Goal: Navigation & Orientation: Find specific page/section

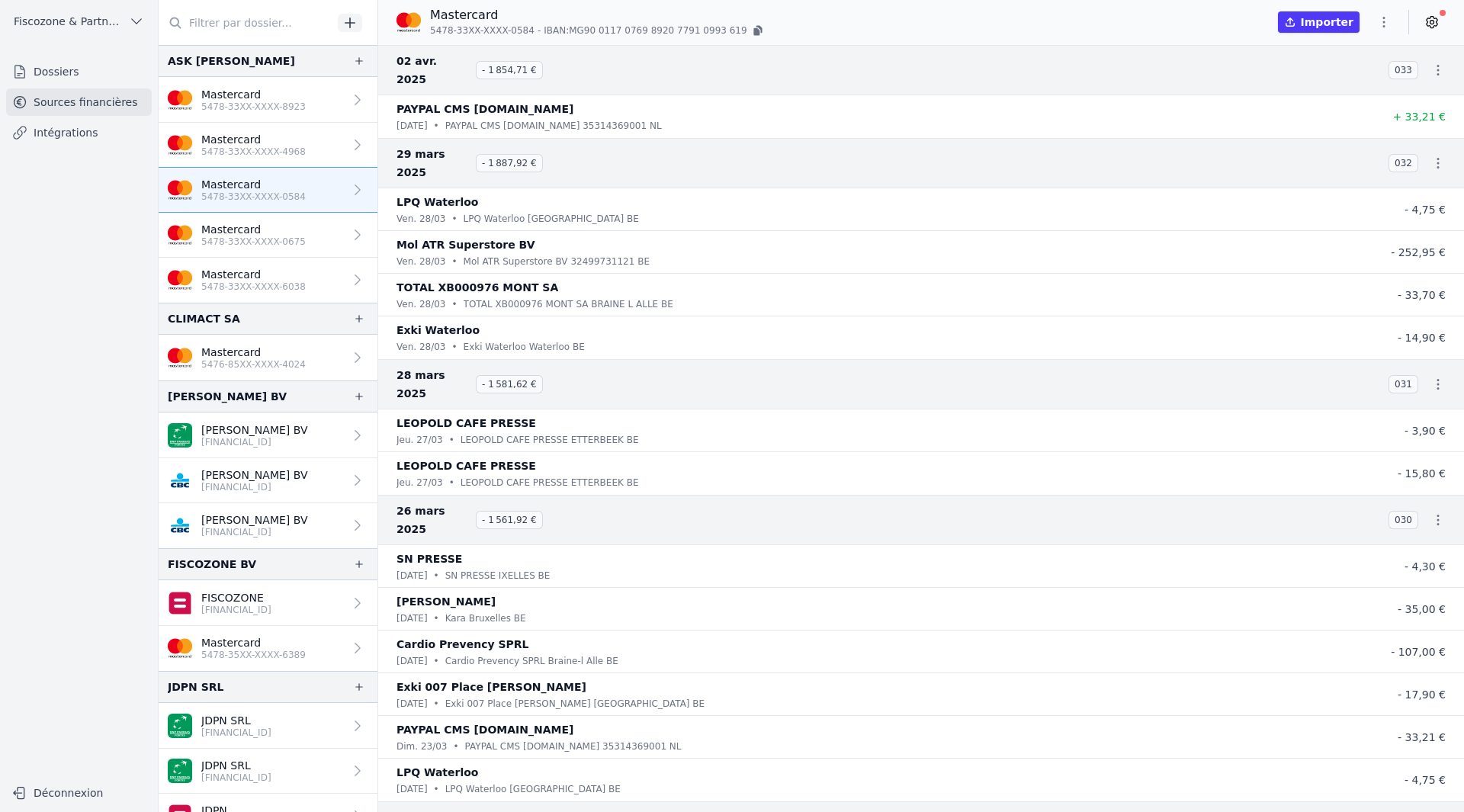
click at [208, 205] on link "Mastercard 5478-33XX-XXXX-0584" at bounding box center [268, 190] width 219 height 45
click at [93, 76] on link "Dossiers" at bounding box center [79, 72] width 145 height 28
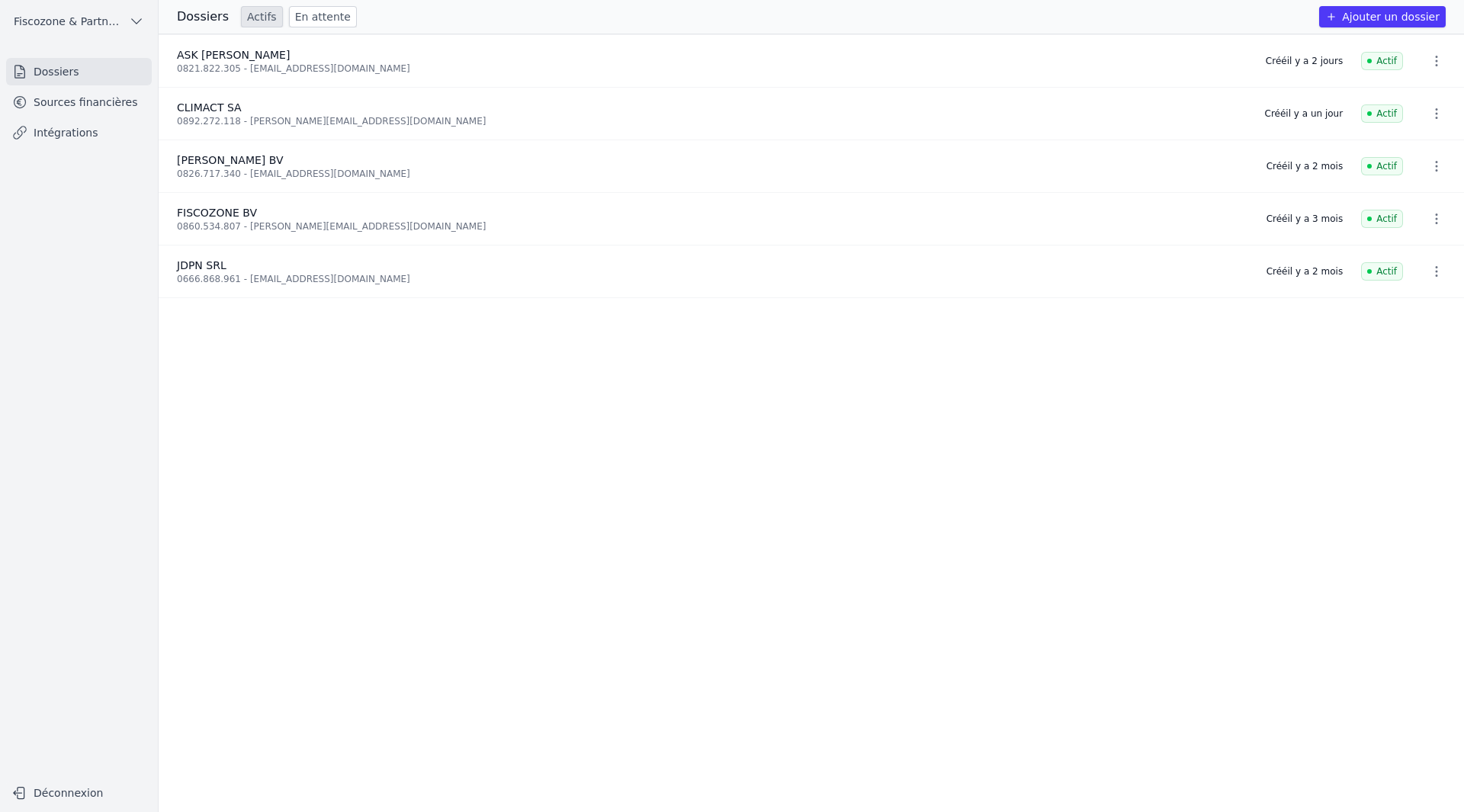
click at [92, 108] on link "Sources financières" at bounding box center [79, 102] width 145 height 28
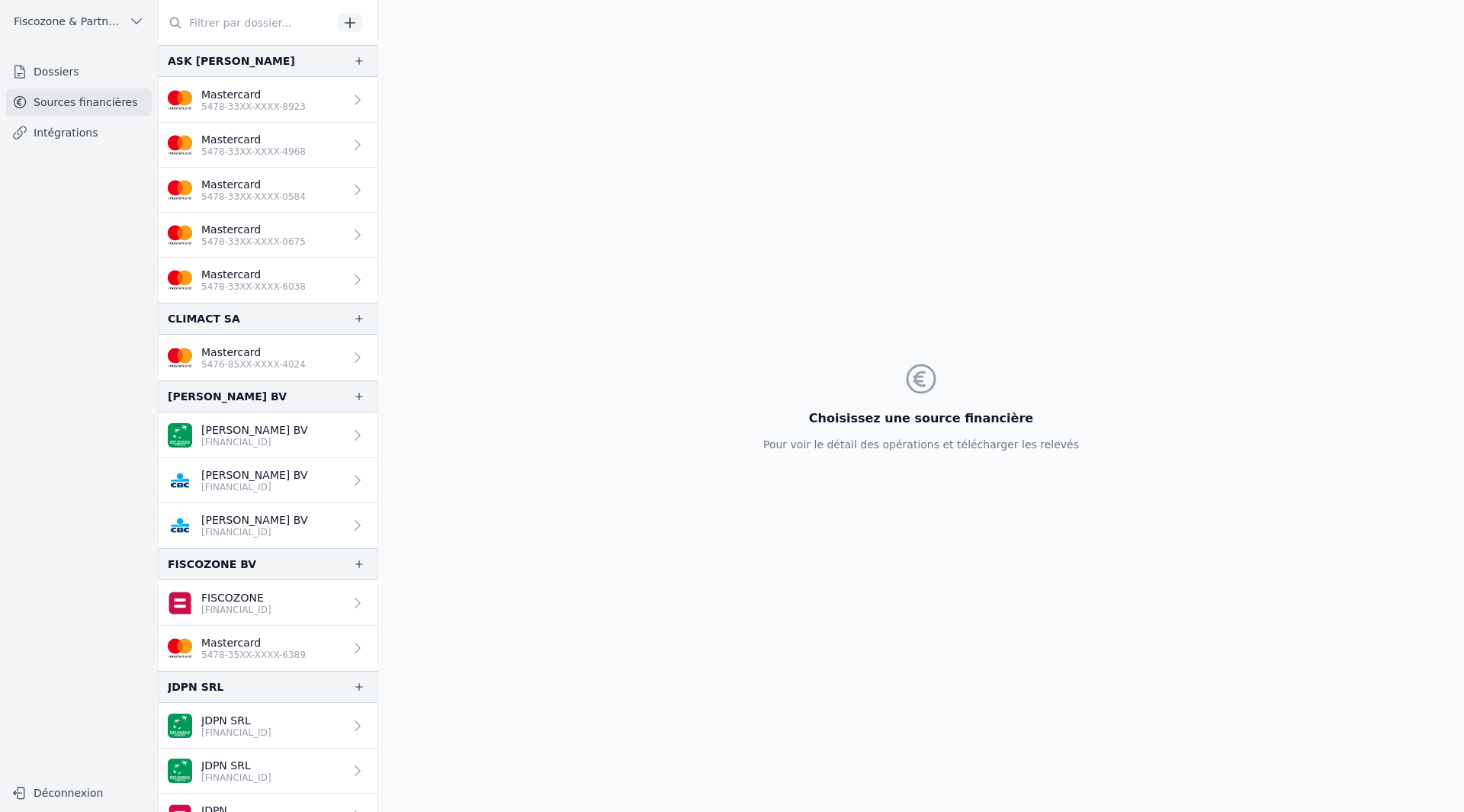
click at [310, 193] on link "Mastercard 5478-33XX-XXXX-0584" at bounding box center [268, 190] width 219 height 45
click at [213, 193] on p "5478-33XX-XXXX-0584" at bounding box center [253, 197] width 105 height 12
click at [270, 189] on p "Mastercard" at bounding box center [253, 184] width 105 height 15
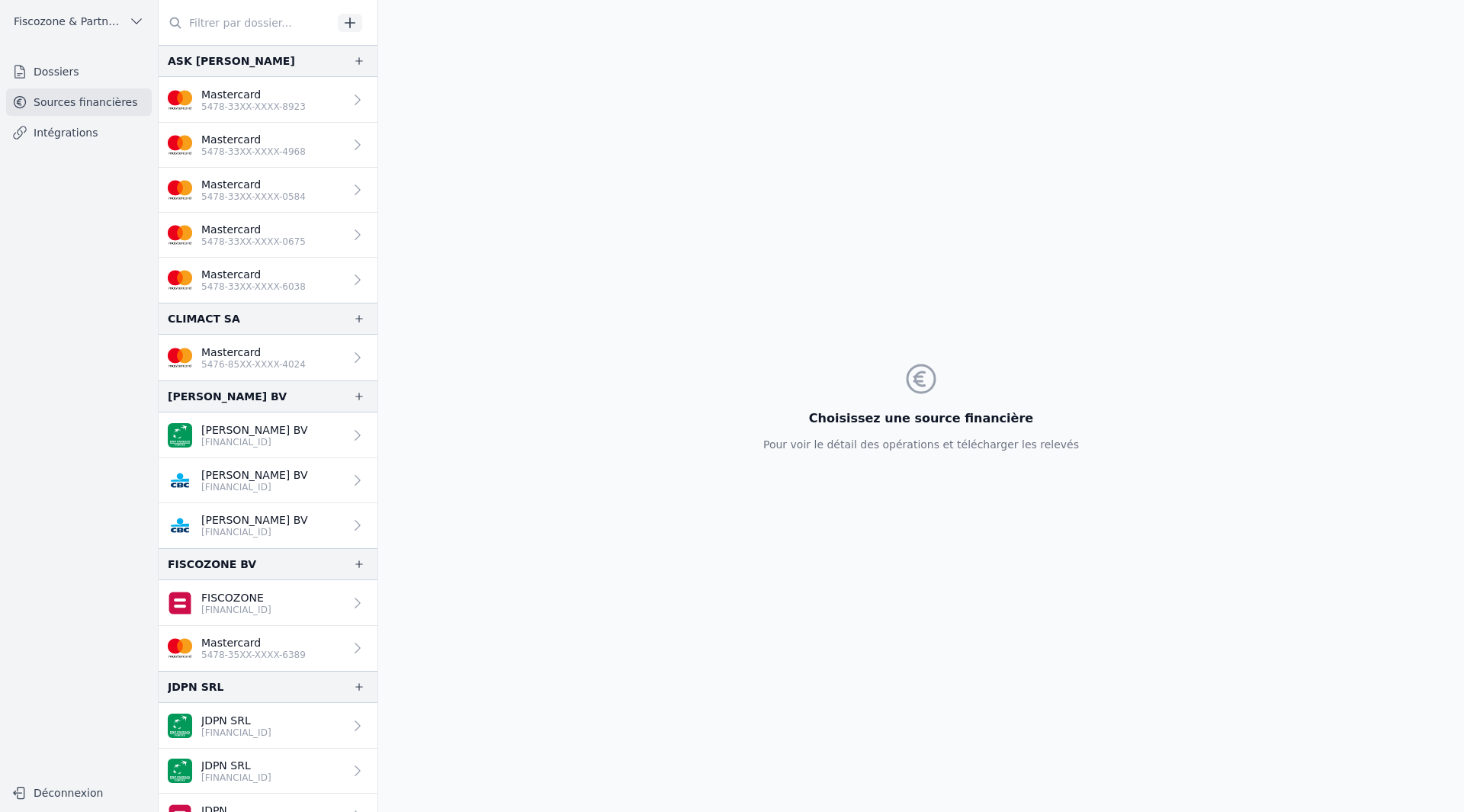
click at [270, 189] on p "Mastercard" at bounding box center [253, 184] width 105 height 15
click at [275, 244] on p "5478-33XX-XXXX-0675" at bounding box center [253, 242] width 105 height 12
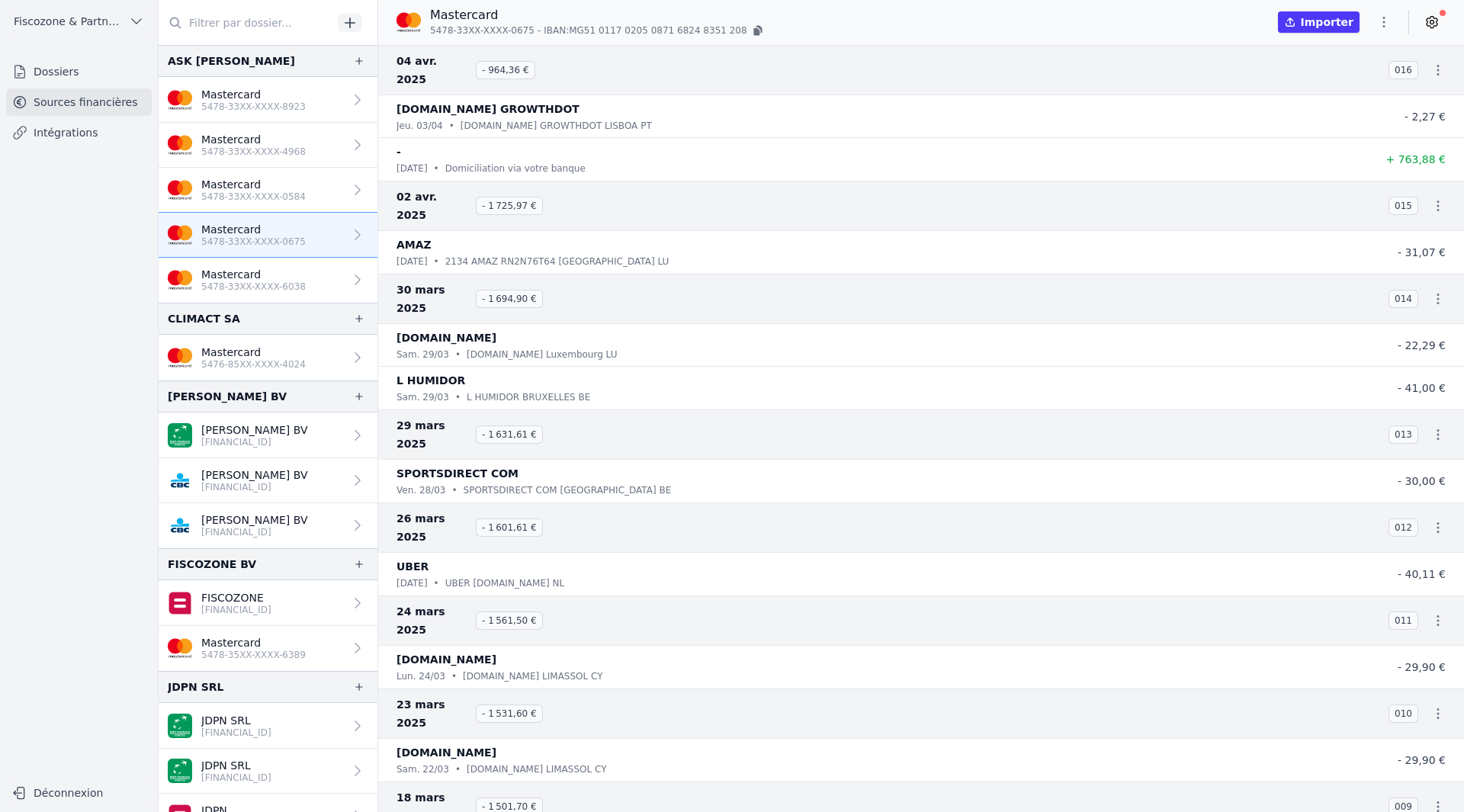
click at [275, 239] on p "5478-33XX-XXXX-0675" at bounding box center [253, 242] width 105 height 12
